Goal: Complete application form

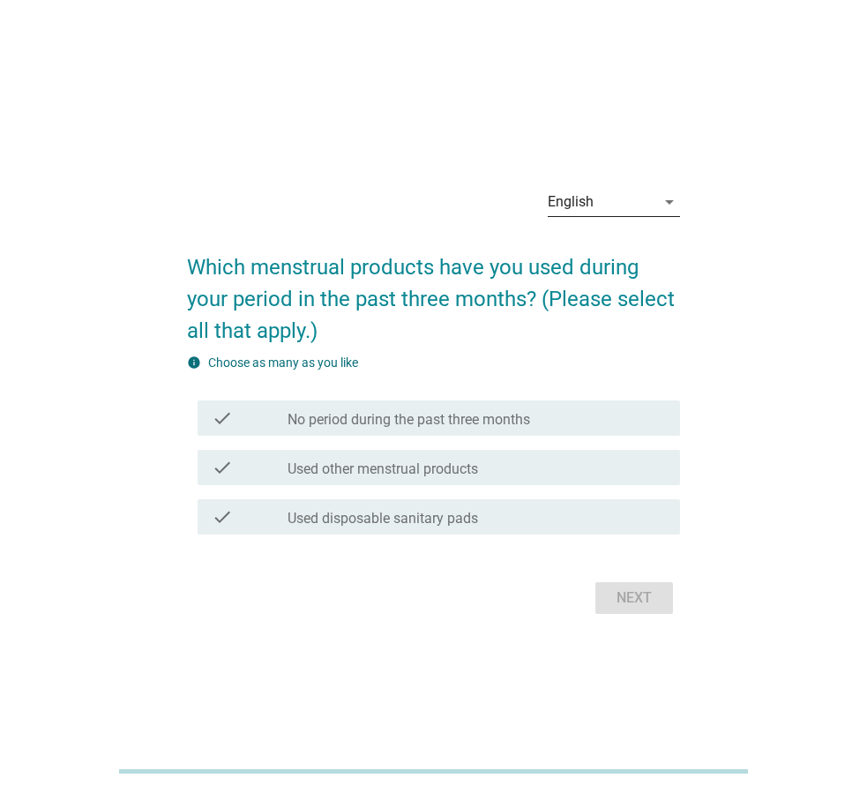
click at [602, 201] on div "English" at bounding box center [601, 202] width 108 height 28
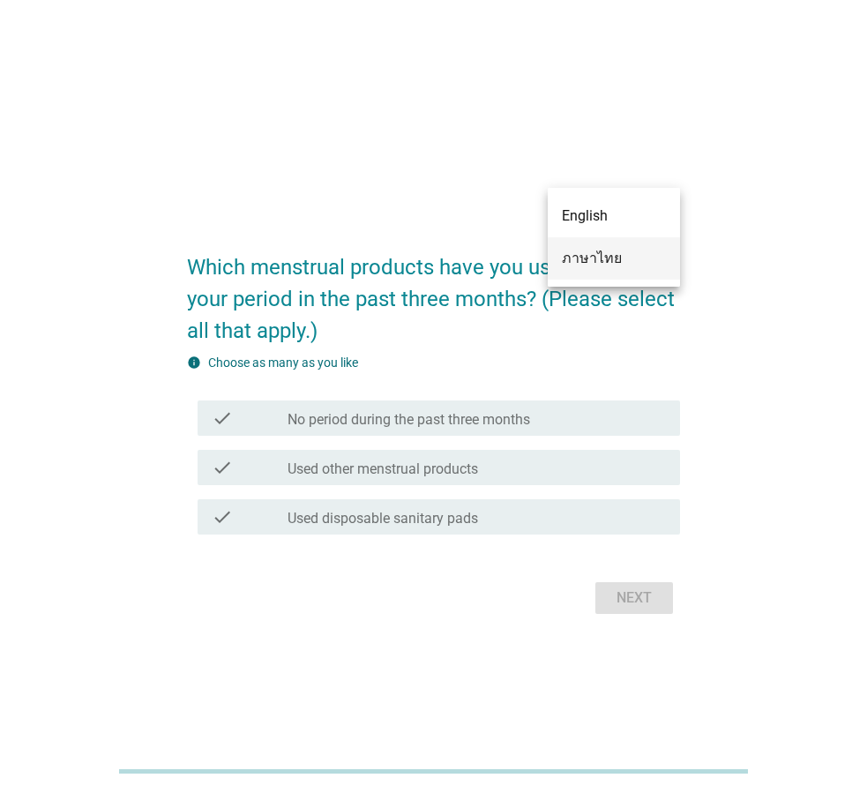
click at [597, 269] on div "ภาษาไทย" at bounding box center [614, 258] width 104 height 42
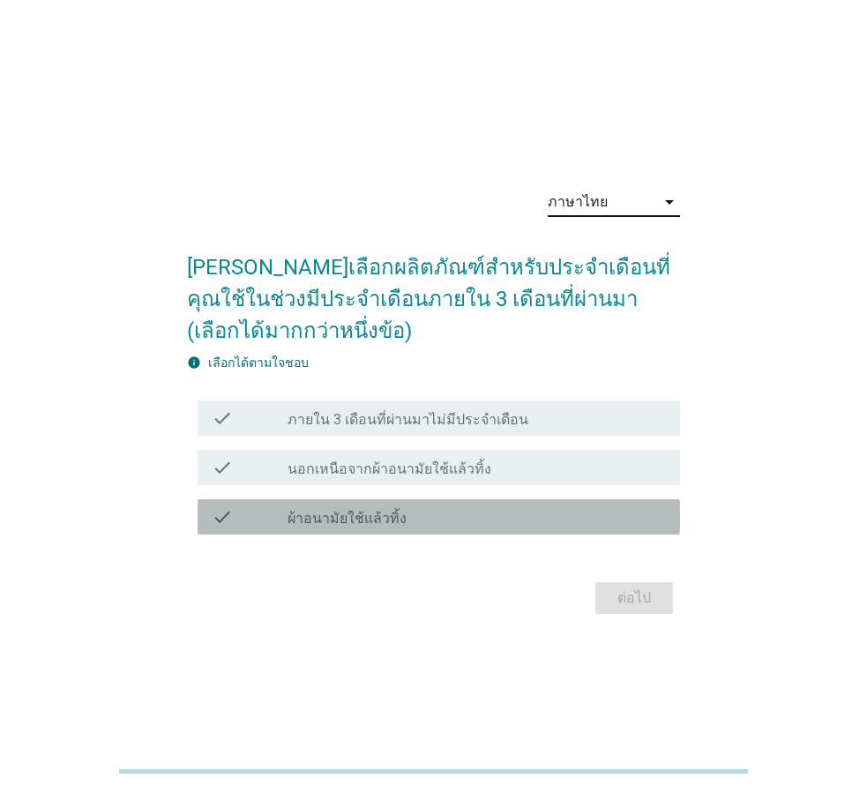
click at [329, 525] on label "ผ้าอนามัยใช้แล้วทิ้ง" at bounding box center [346, 519] width 119 height 18
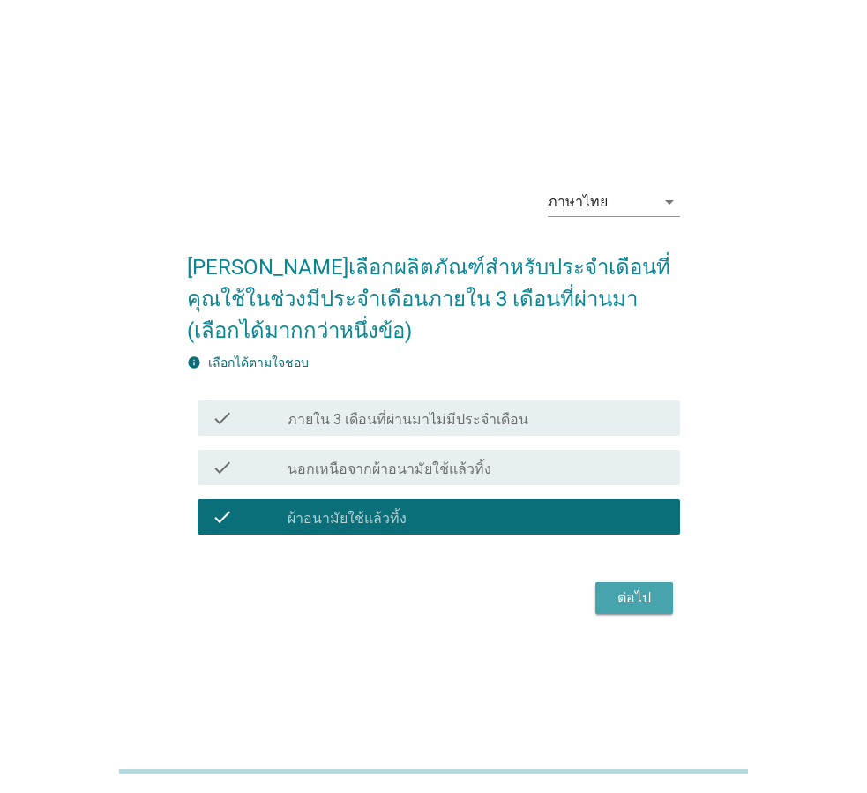
click at [621, 598] on div "ต่อไป" at bounding box center [633, 597] width 49 height 21
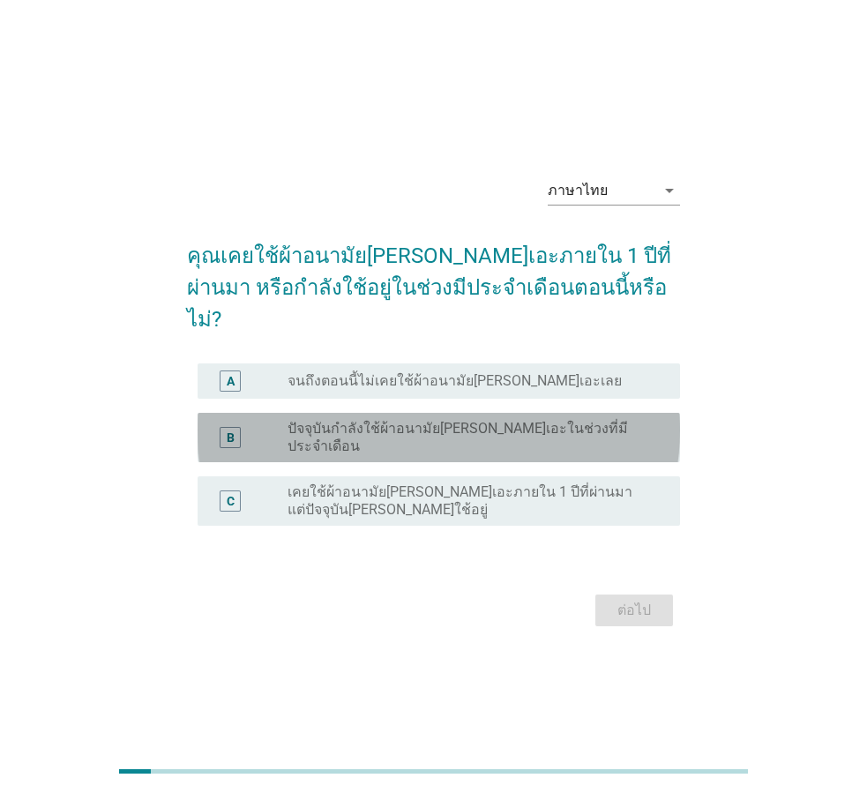
click at [545, 425] on label "ปัจจุบันกำลังใช้ผ้าอนามัย[PERSON_NAME]เอะในช่วงที่มีประจำเดือน" at bounding box center [469, 437] width 364 height 35
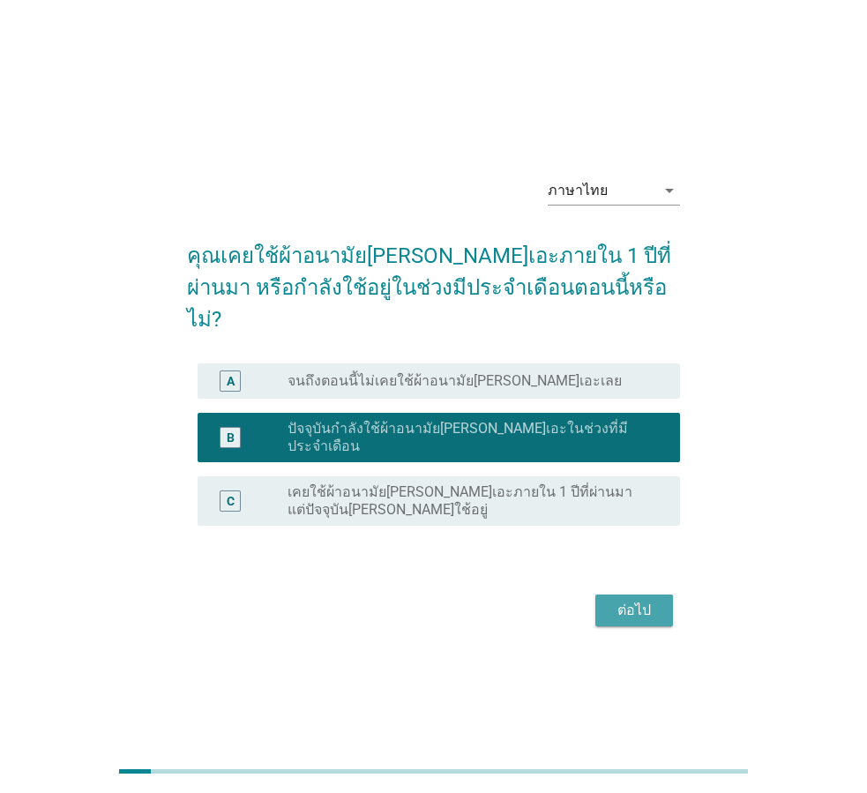
click at [628, 600] on div "ต่อไป" at bounding box center [633, 610] width 49 height 21
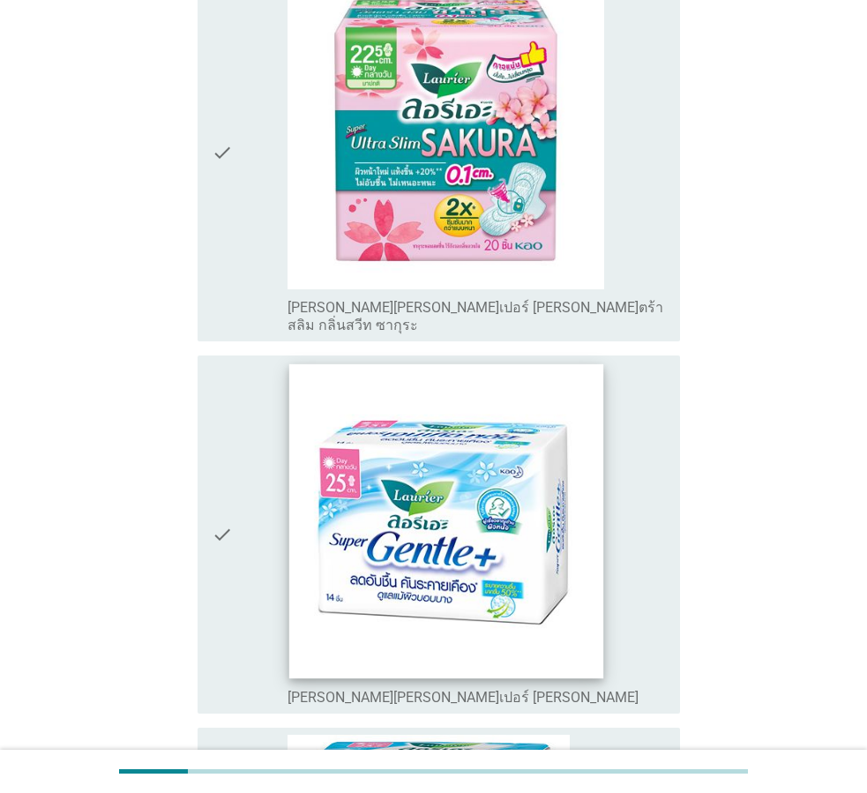
scroll to position [353, 0]
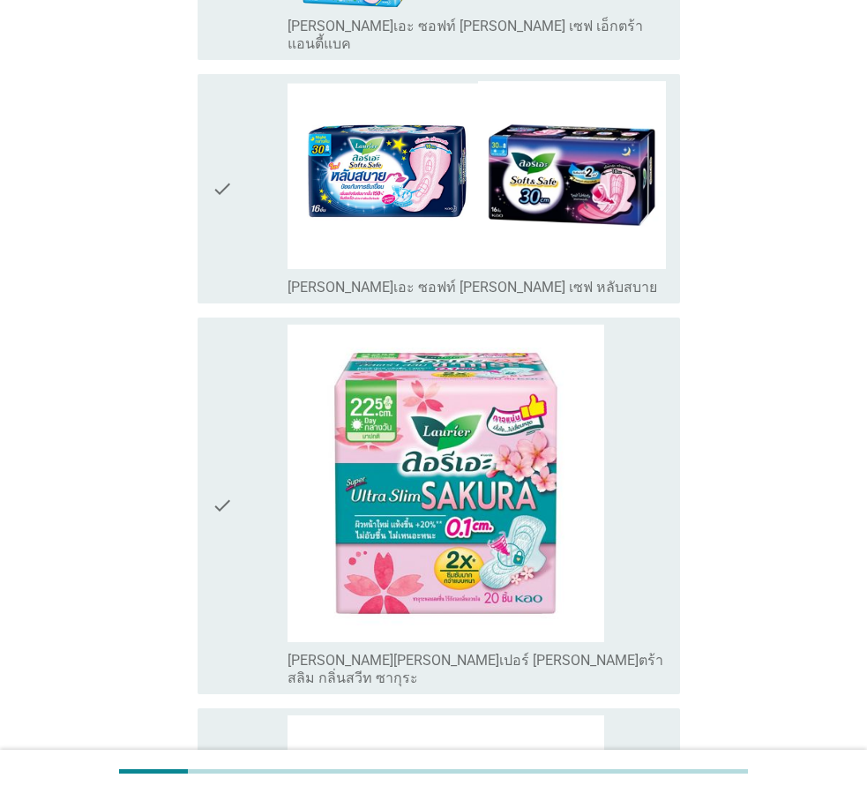
click at [227, 441] on icon "check" at bounding box center [222, 505] width 21 height 362
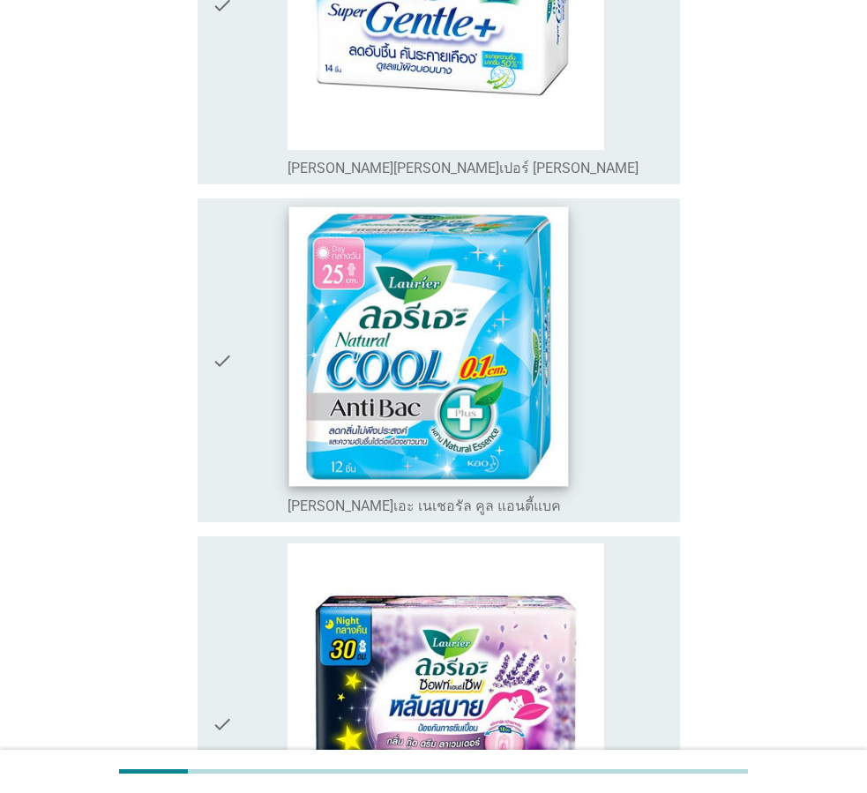
scroll to position [882, 0]
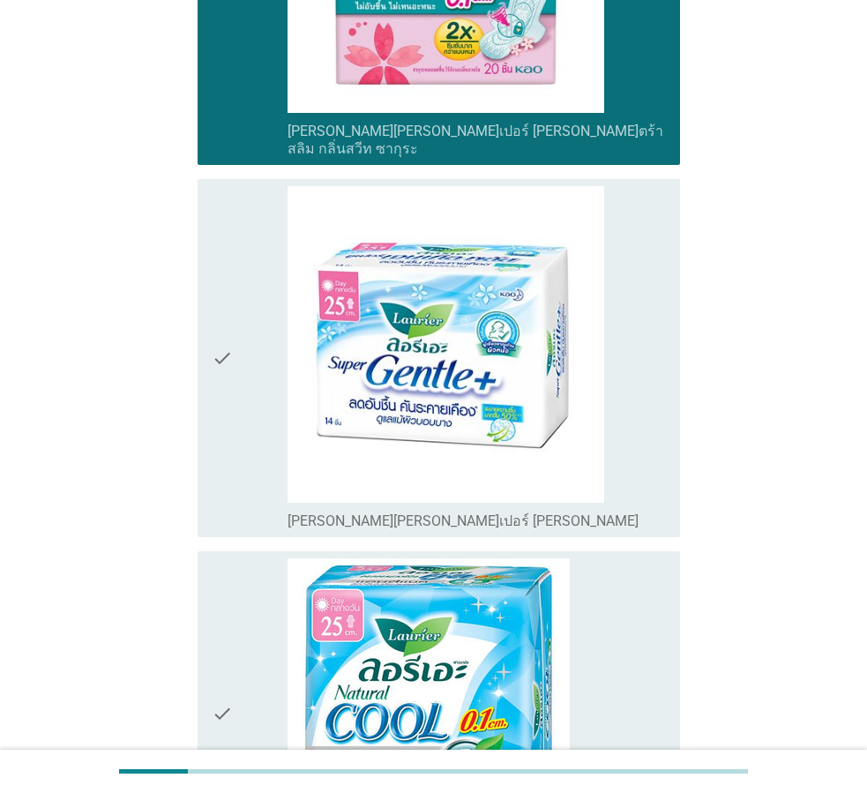
click at [235, 298] on div "check" at bounding box center [250, 358] width 76 height 345
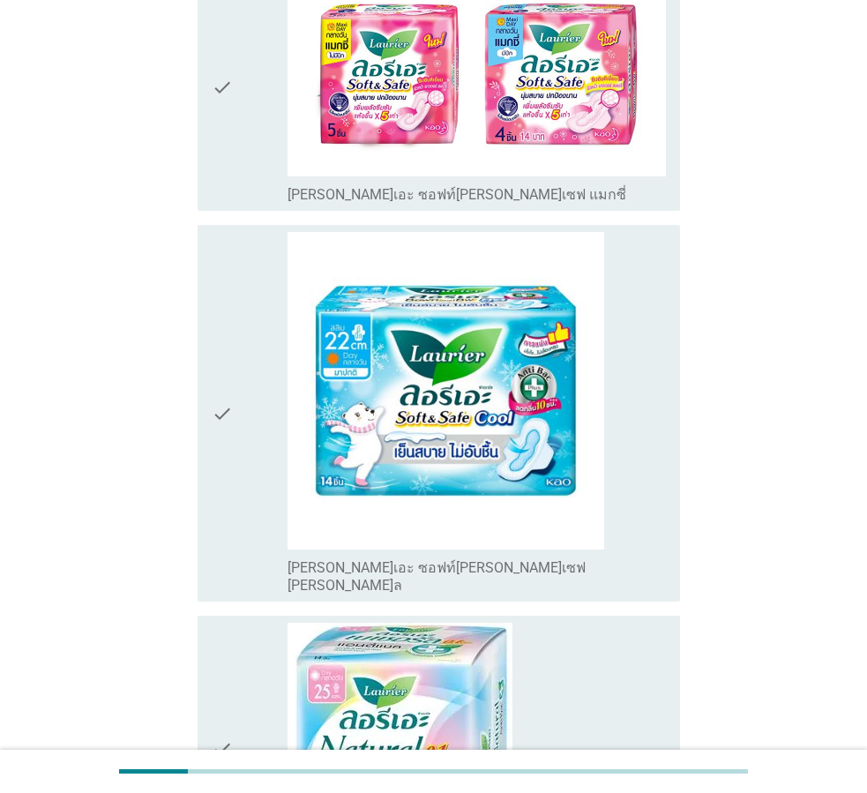
scroll to position [4408, 0]
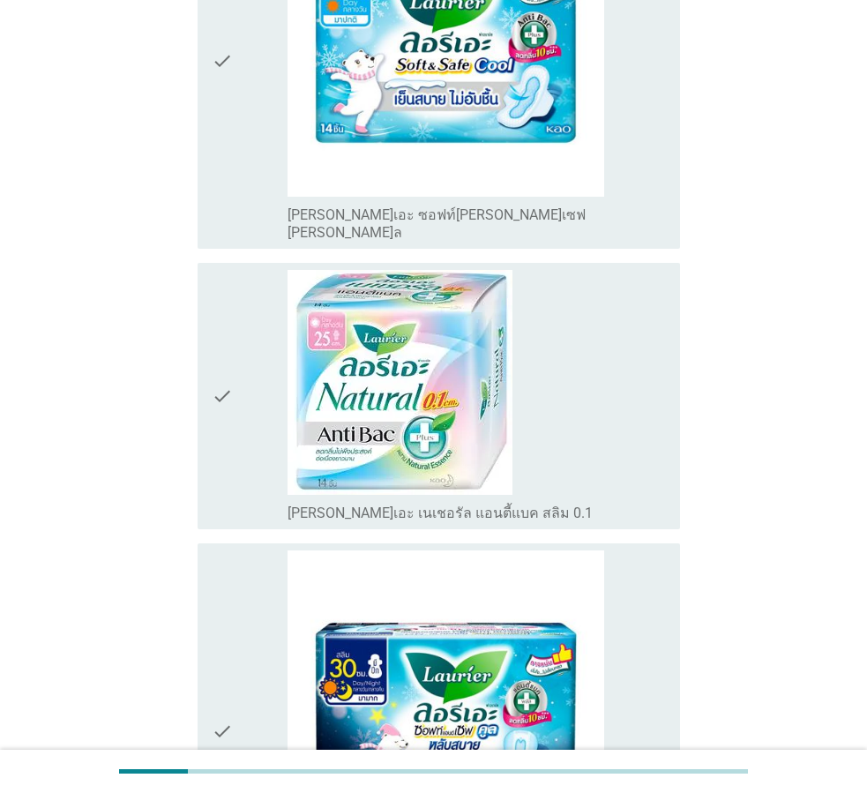
click at [608, 501] on div "check_box_outline_blank [PERSON_NAME]เอะ เนเชอรัล แอนตี้แบค สลิม 0.1" at bounding box center [476, 511] width 378 height 21
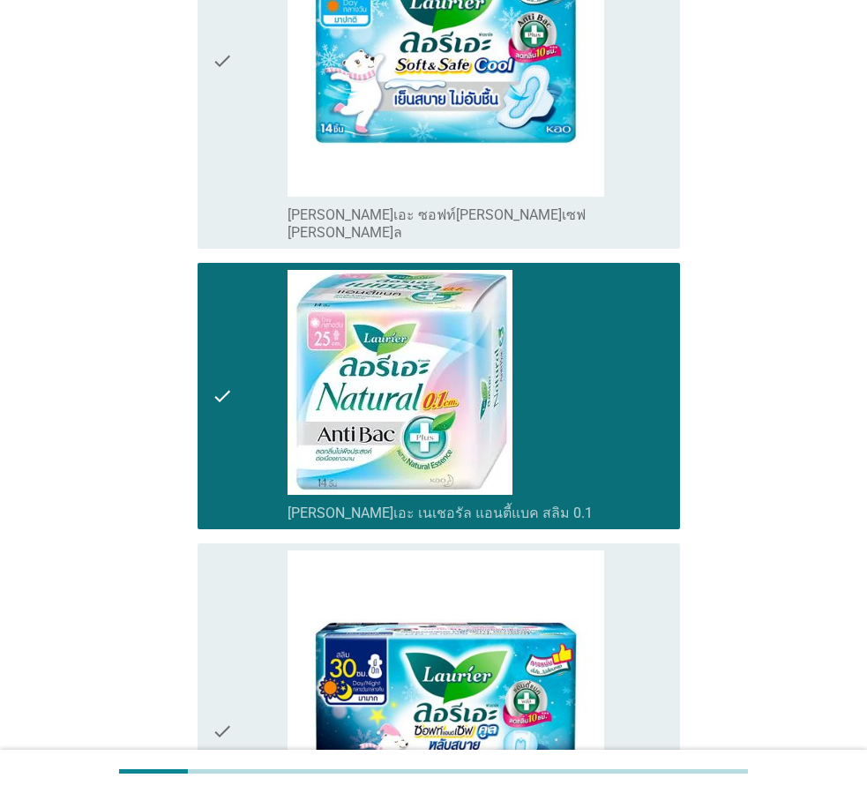
scroll to position [4600, 0]
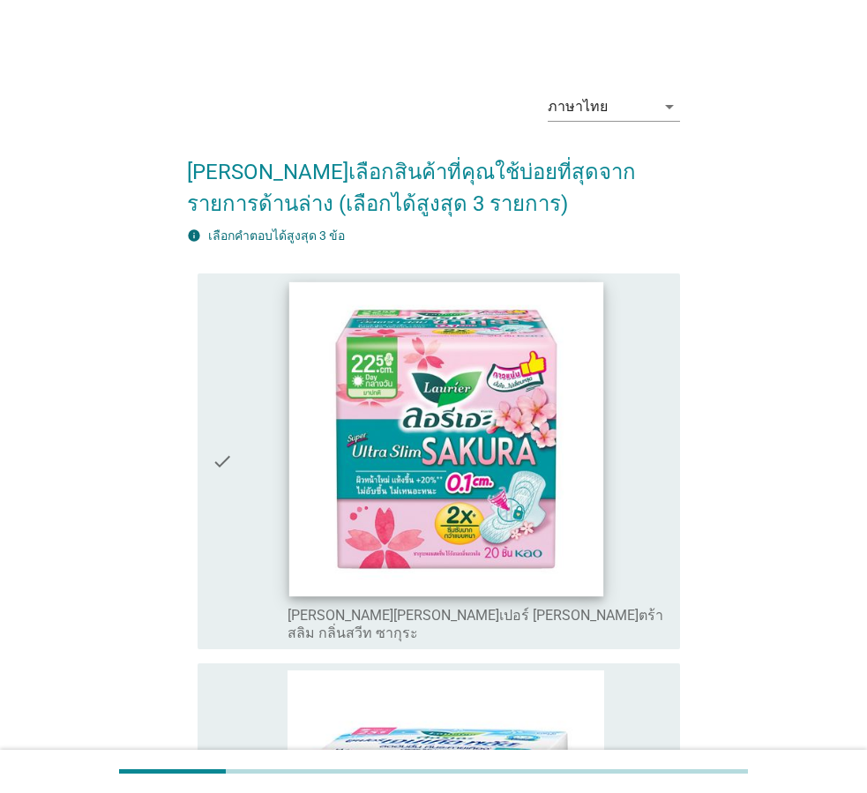
click at [524, 421] on img at bounding box center [446, 438] width 314 height 314
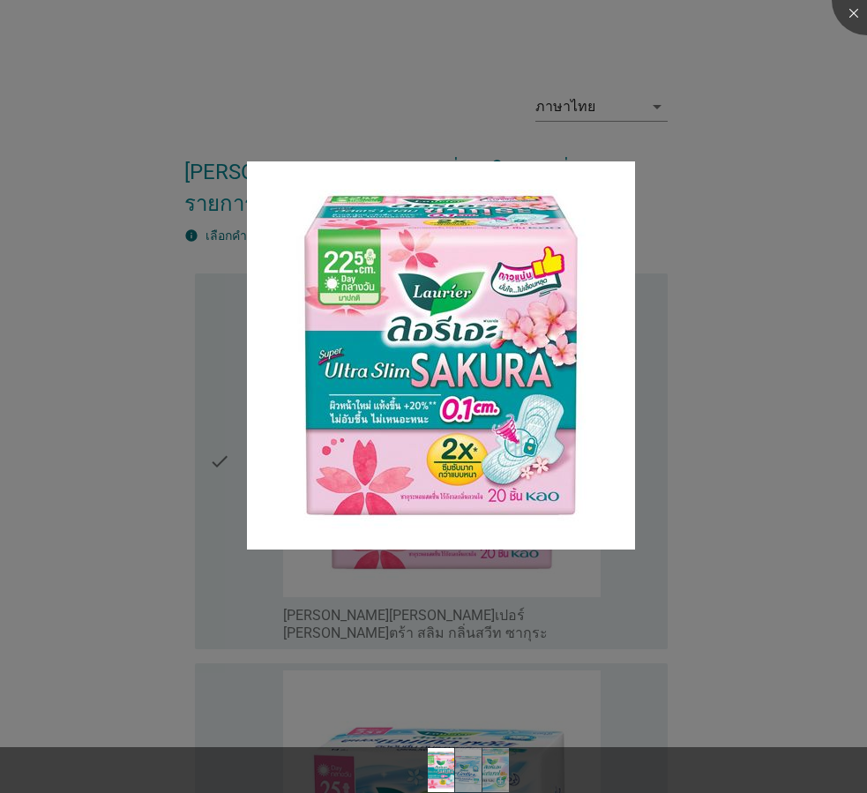
click at [731, 287] on div at bounding box center [433, 396] width 867 height 793
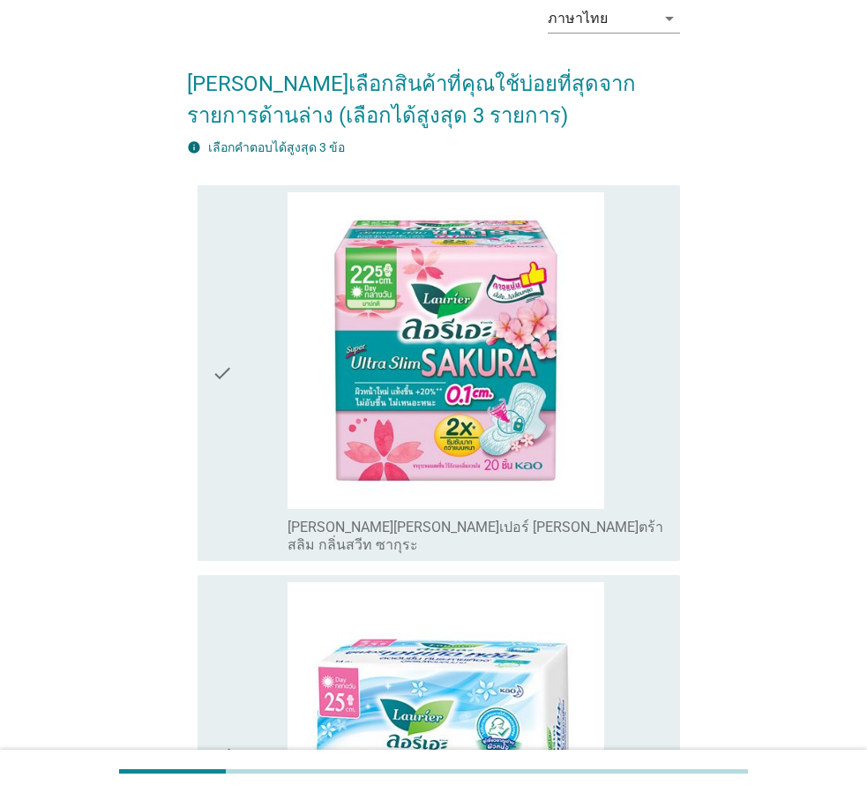
scroll to position [441, 0]
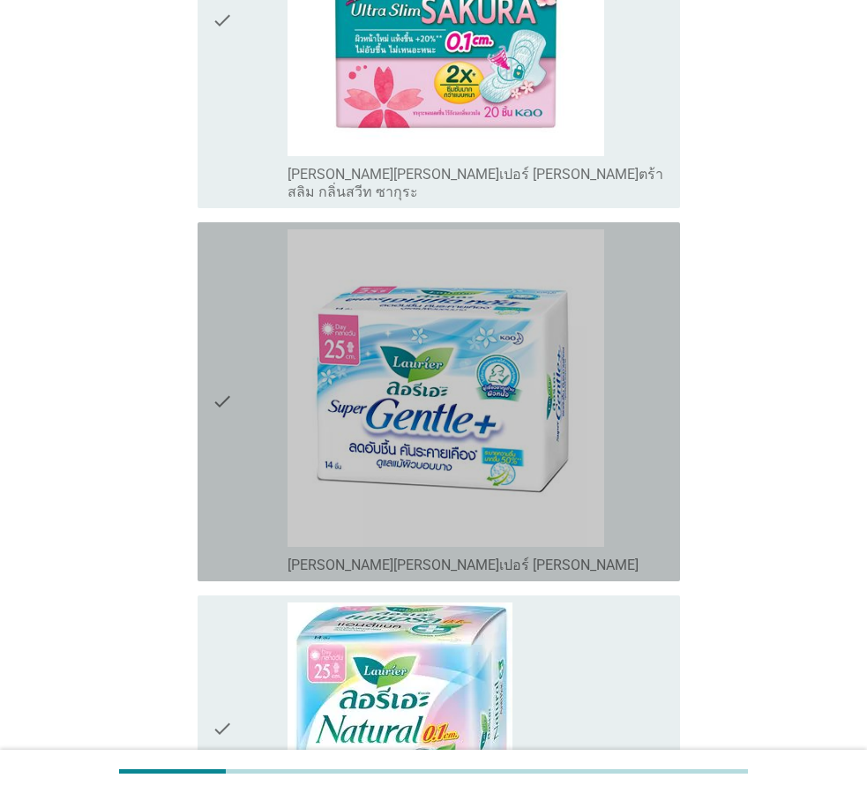
click at [226, 386] on icon "check" at bounding box center [222, 401] width 21 height 345
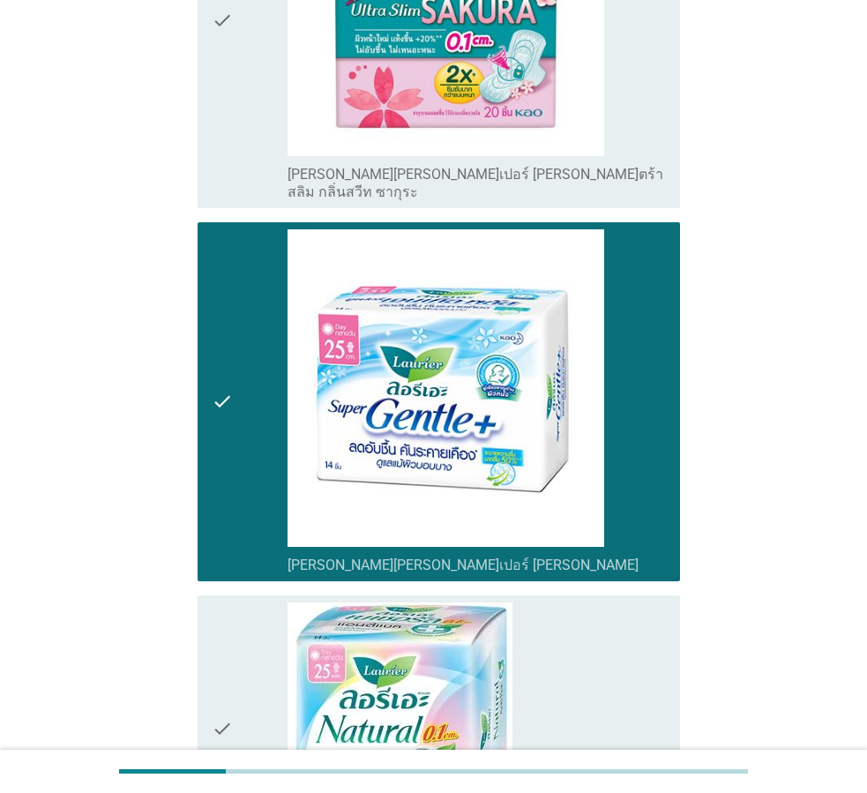
scroll to position [723, 0]
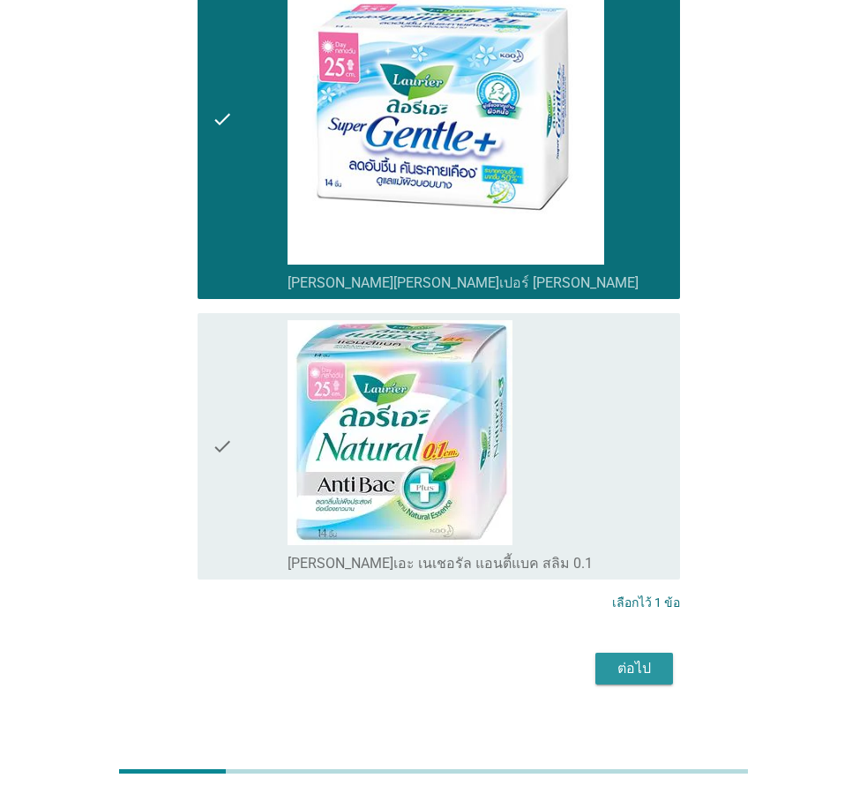
click at [637, 658] on div "ต่อไป" at bounding box center [633, 668] width 49 height 21
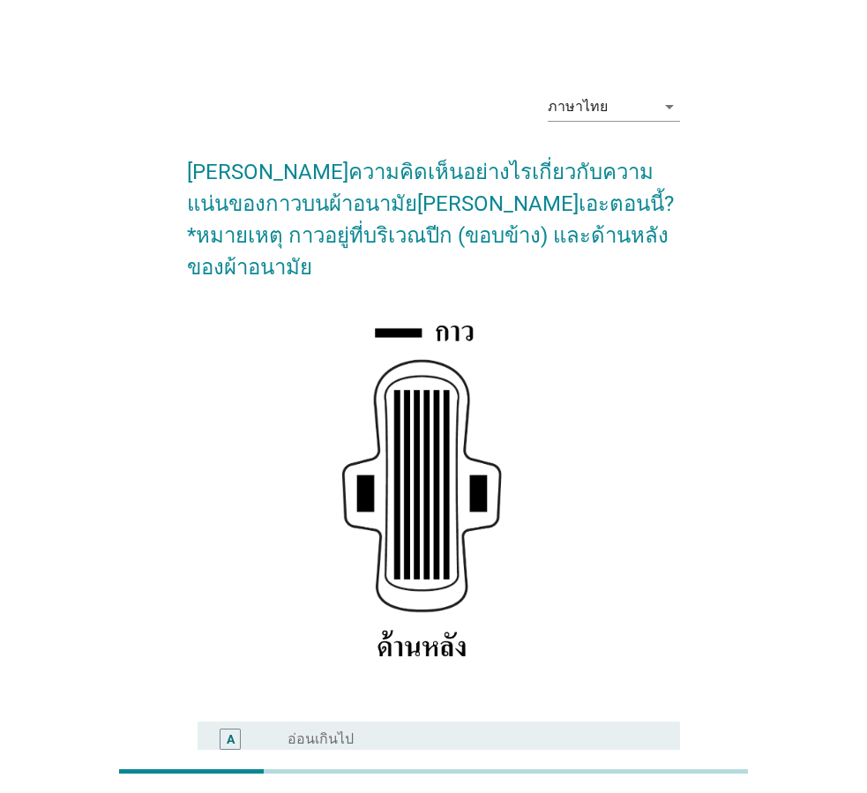
scroll to position [257, 0]
